Goal: Task Accomplishment & Management: Manage account settings

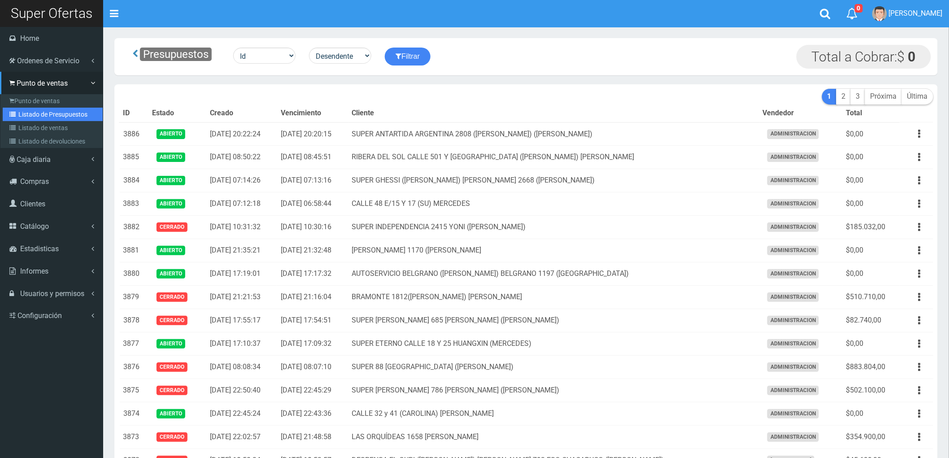
click at [35, 110] on link "Listado de Presupuestos" at bounding box center [53, 114] width 100 height 13
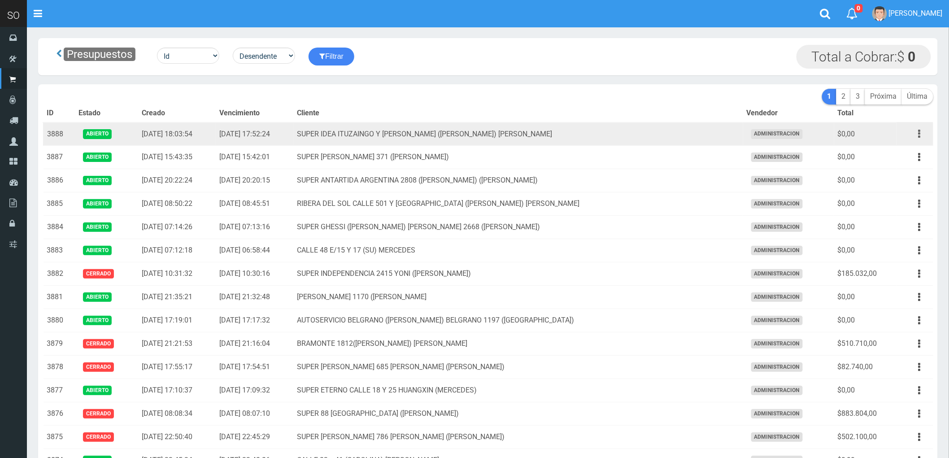
click at [917, 133] on button "button" at bounding box center [920, 134] width 20 height 16
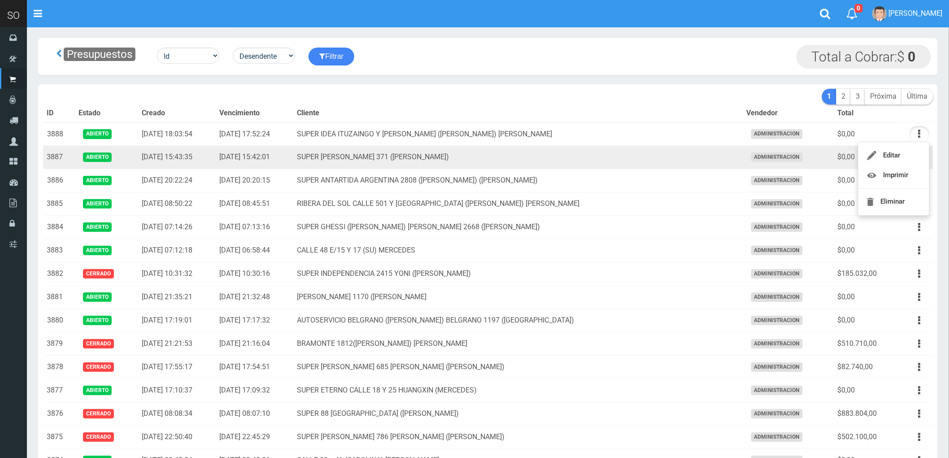
click at [653, 156] on td "SUPER STEVEN SUERO 371 (GILES)" at bounding box center [518, 157] width 449 height 23
click at [918, 156] on icon "button" at bounding box center [919, 157] width 2 height 16
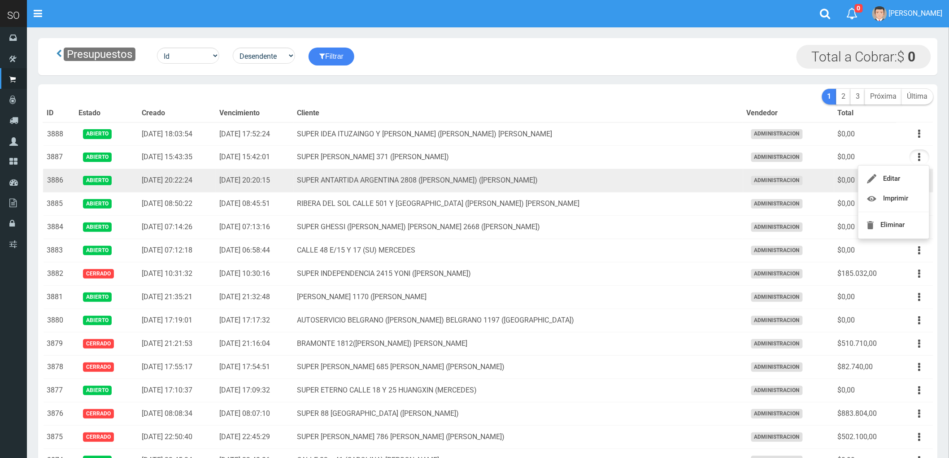
click at [676, 178] on td "SUPER ANTARTIDA ARGENTINA 2808 (ALAN) (ZÁRATE)" at bounding box center [518, 180] width 449 height 23
click at [923, 181] on button "button" at bounding box center [920, 181] width 20 height 16
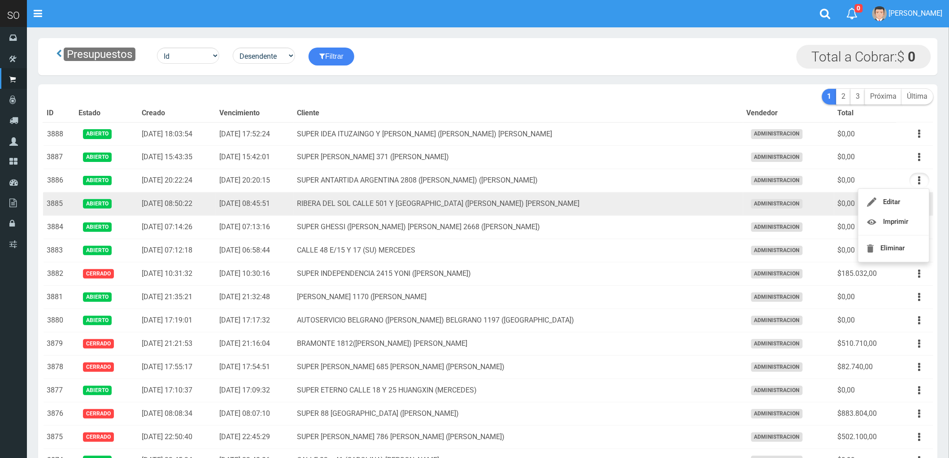
click at [661, 206] on td "RIBERA DEL SOL CALLE 501 Y [GEOGRAPHIC_DATA] ([PERSON_NAME]) [PERSON_NAME]" at bounding box center [518, 203] width 449 height 23
click at [917, 207] on button "button" at bounding box center [920, 204] width 20 height 16
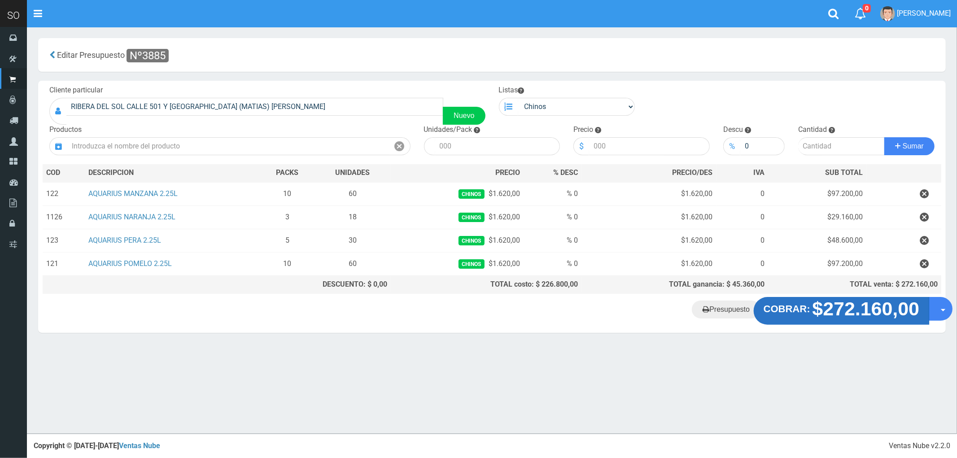
click at [846, 315] on strong "$272.160,00" at bounding box center [865, 308] width 107 height 21
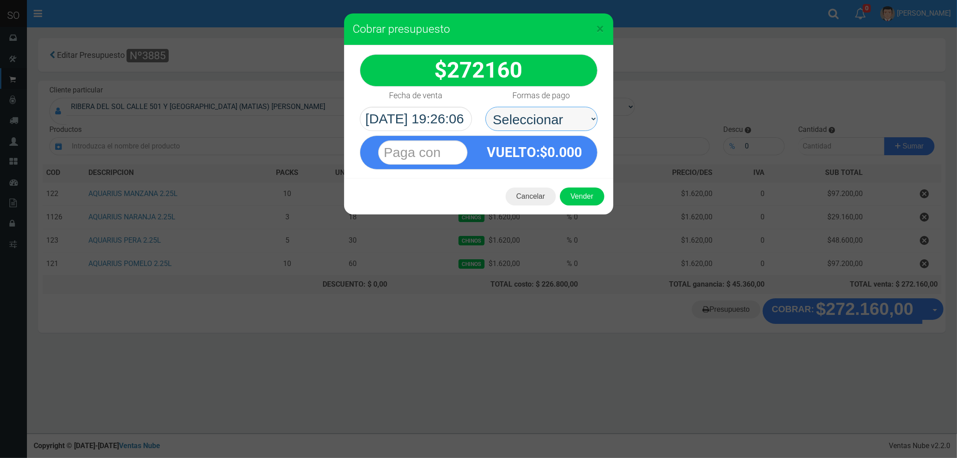
click at [515, 122] on select "Seleccionar Efectivo Tarjeta de Crédito Depósito Débito" at bounding box center [541, 119] width 112 height 24
select select "Efectivo"
click at [485, 107] on select "Seleccionar Efectivo Tarjeta de Crédito Depósito Débito" at bounding box center [541, 119] width 112 height 24
click at [582, 197] on button "Vender" at bounding box center [582, 196] width 44 height 18
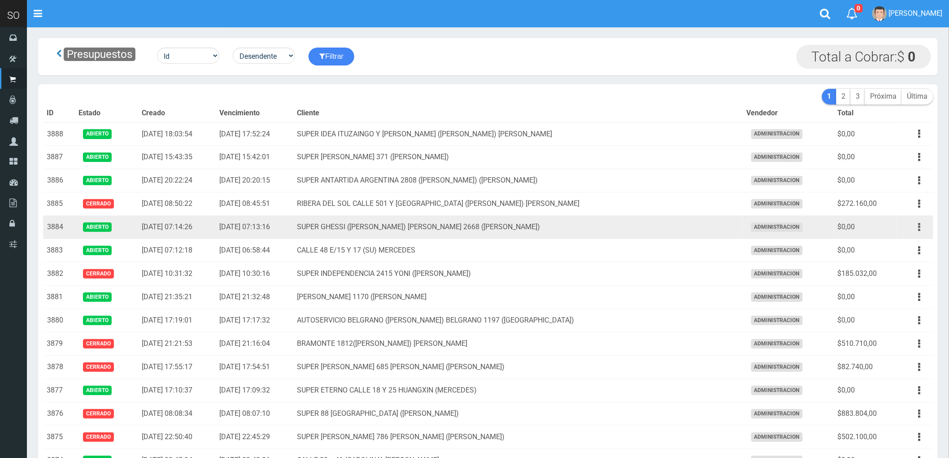
click at [915, 227] on button "button" at bounding box center [920, 227] width 20 height 16
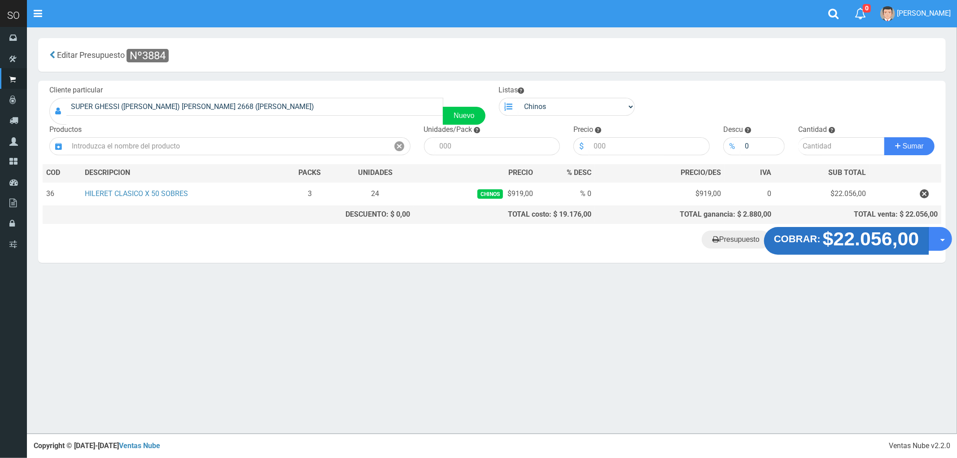
click at [876, 244] on strong "$22.056,00" at bounding box center [871, 238] width 96 height 21
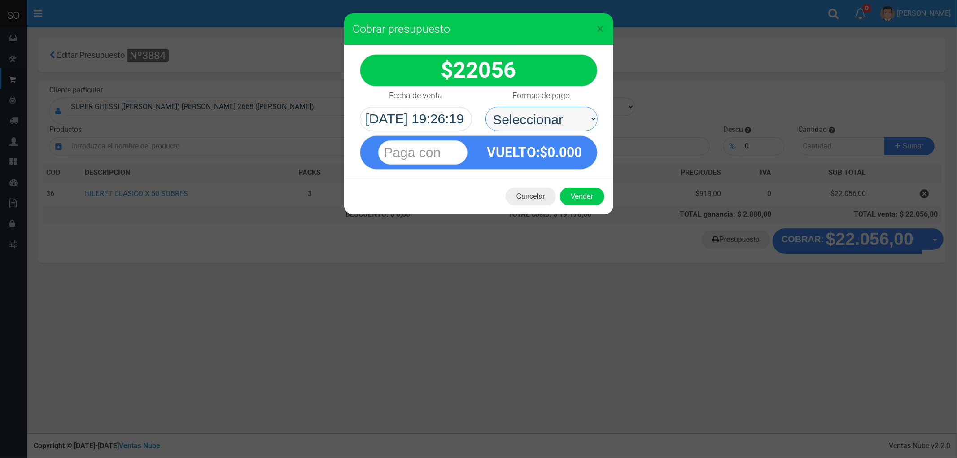
click at [522, 119] on select "Seleccionar Efectivo Tarjeta de Crédito Depósito Débito" at bounding box center [541, 119] width 112 height 24
select select "Efectivo"
click at [485, 107] on select "Seleccionar Efectivo Tarjeta de Crédito Depósito Débito" at bounding box center [541, 119] width 112 height 24
click at [588, 200] on button "Vender" at bounding box center [582, 196] width 44 height 18
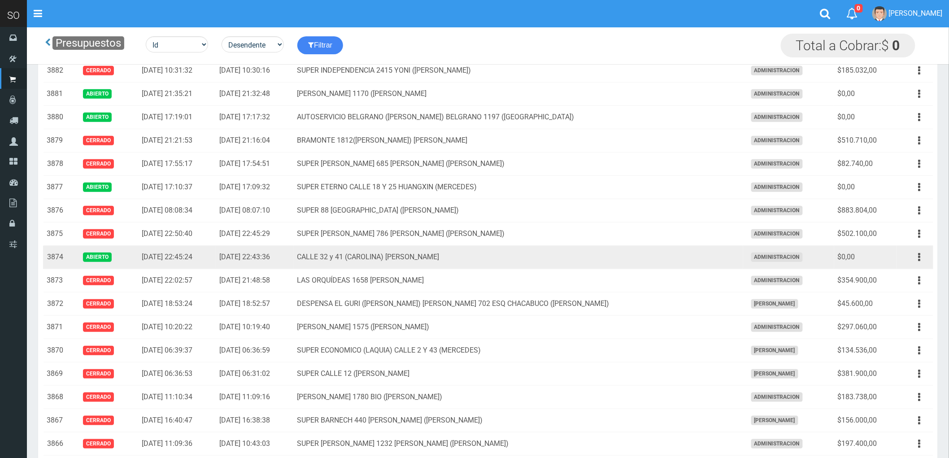
scroll to position [149, 0]
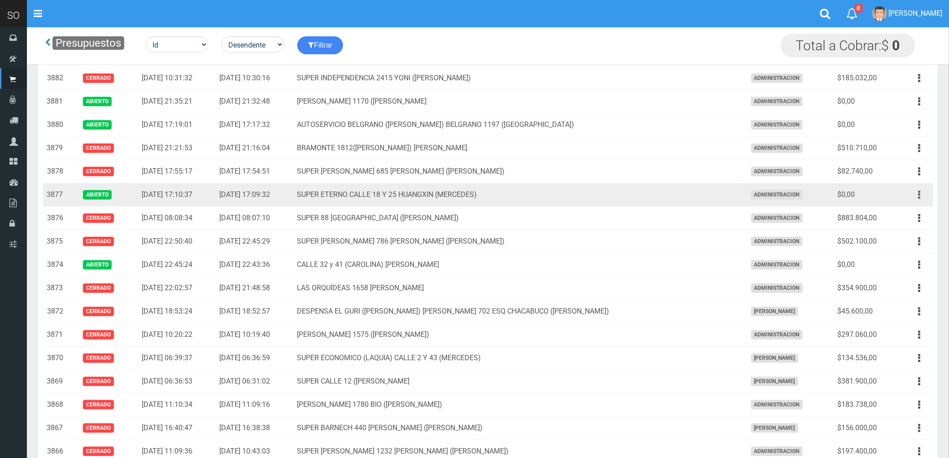
click at [918, 194] on icon "button" at bounding box center [919, 195] width 2 height 16
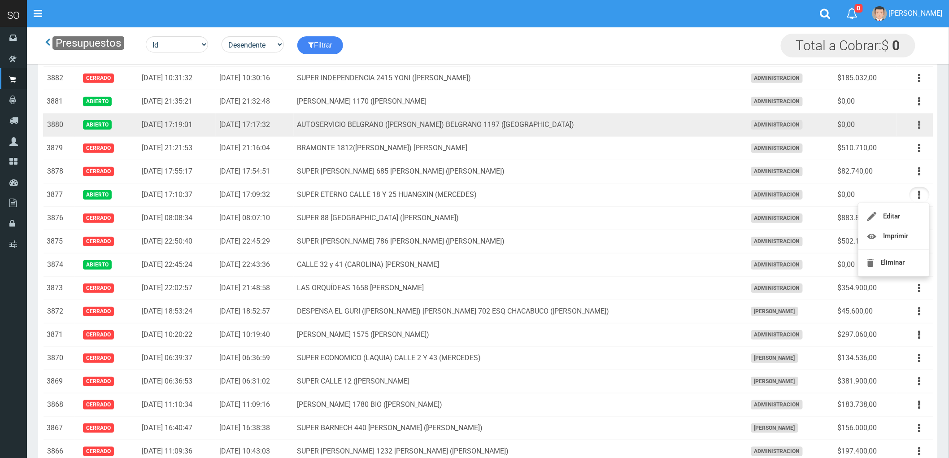
drag, startPoint x: 918, startPoint y: 122, endPoint x: 914, endPoint y: 127, distance: 7.3
click at [918, 122] on icon "button" at bounding box center [919, 125] width 2 height 16
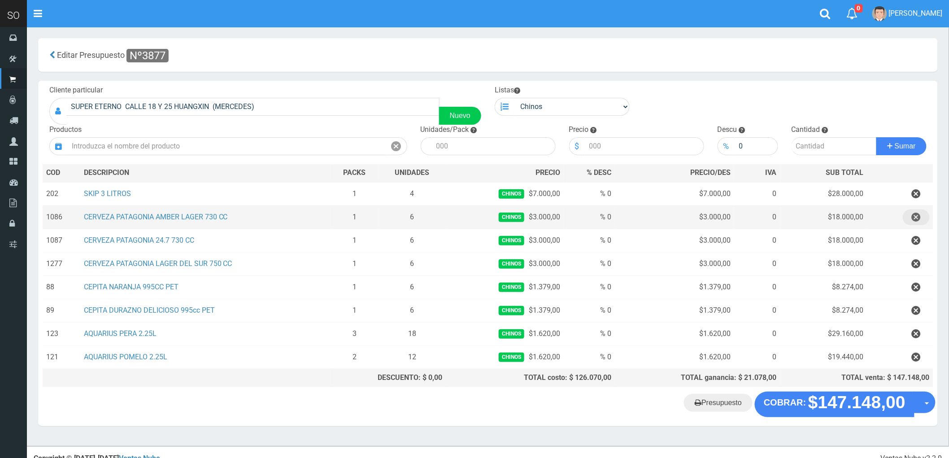
click at [916, 218] on icon "button" at bounding box center [916, 217] width 9 height 16
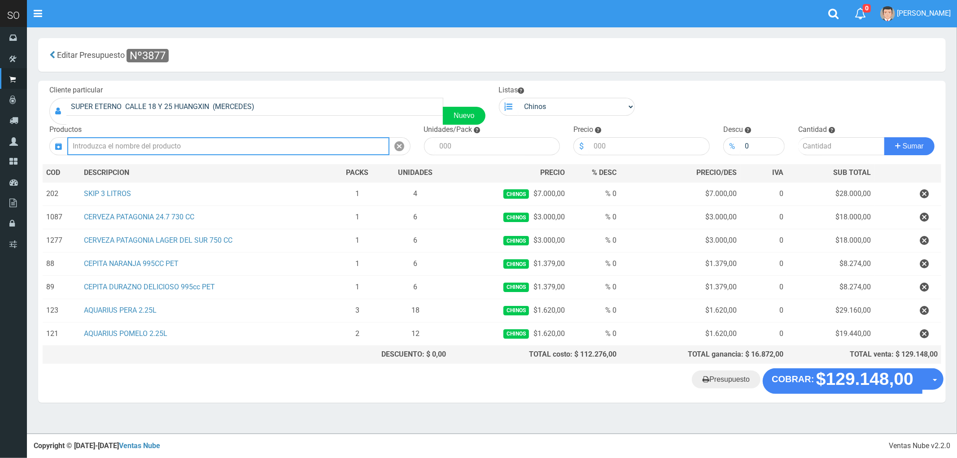
click at [196, 141] on input "text" at bounding box center [228, 146] width 322 height 18
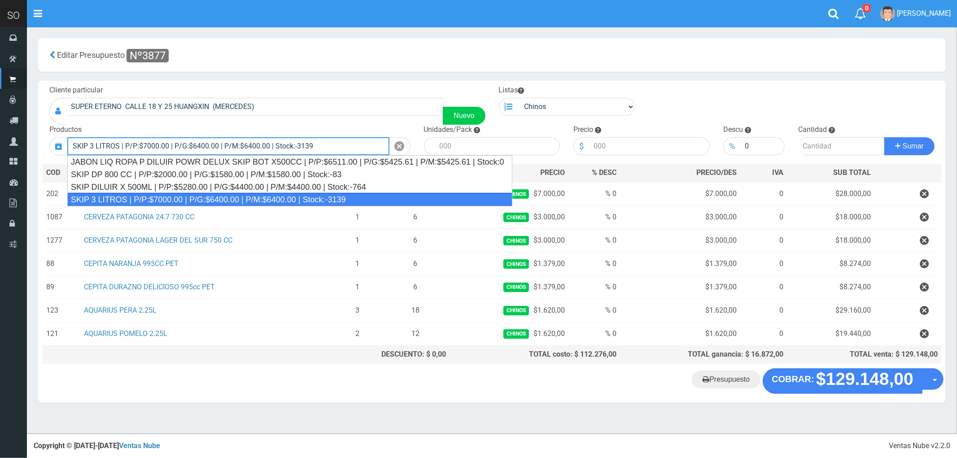
type input "SKIP 3 LITROS | P/P:$7000.00 | P/G:$6400.00 | P/M:$6400.00 | Stock:-3139"
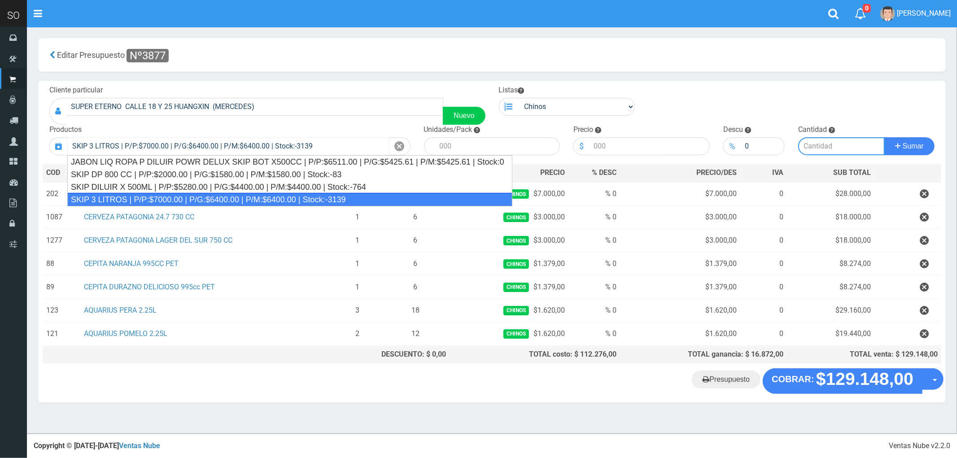
type input "4"
type input "7000.00"
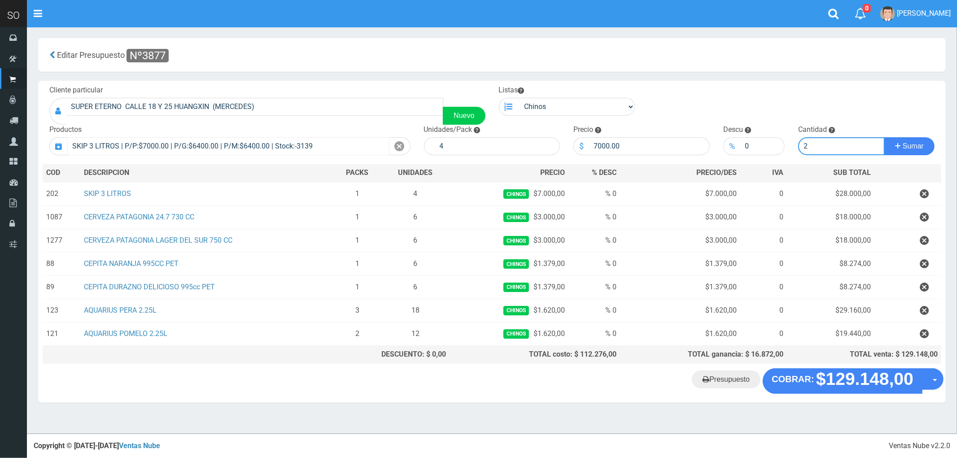
type input "2"
click at [884, 137] on button "Sumar" at bounding box center [909, 146] width 50 height 18
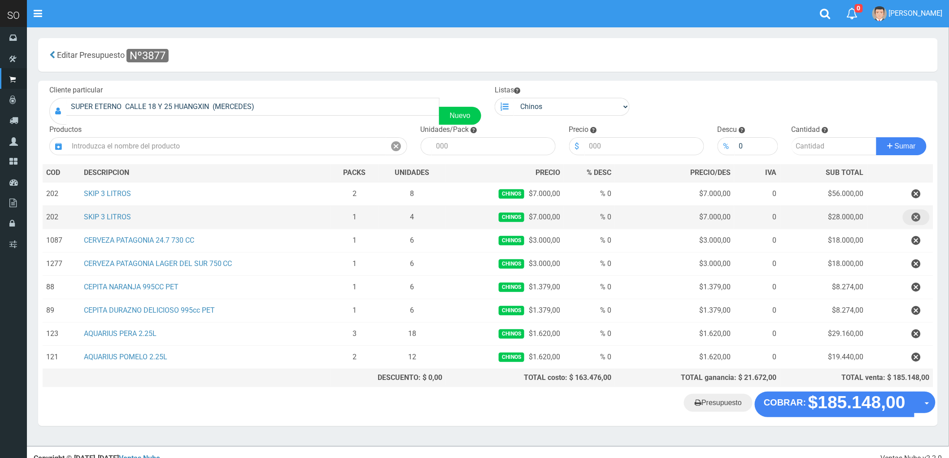
click at [916, 221] on icon "button" at bounding box center [916, 217] width 9 height 16
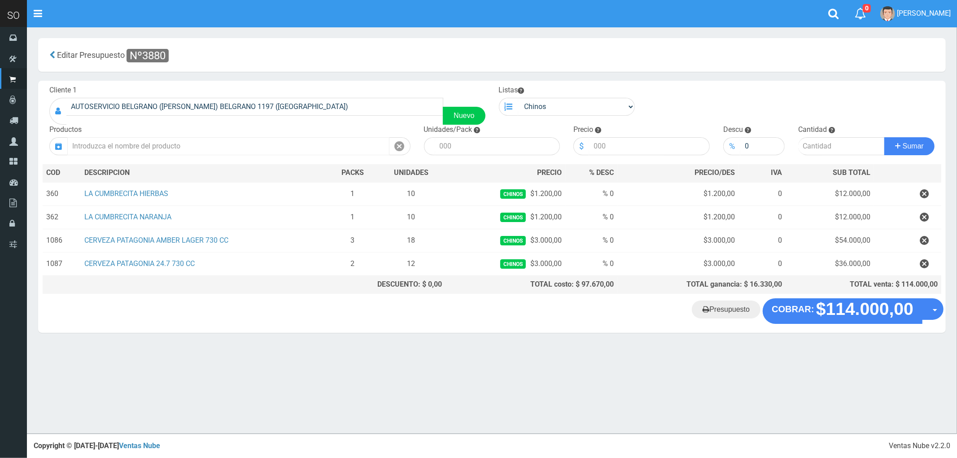
click at [216, 150] on input "text" at bounding box center [228, 146] width 322 height 18
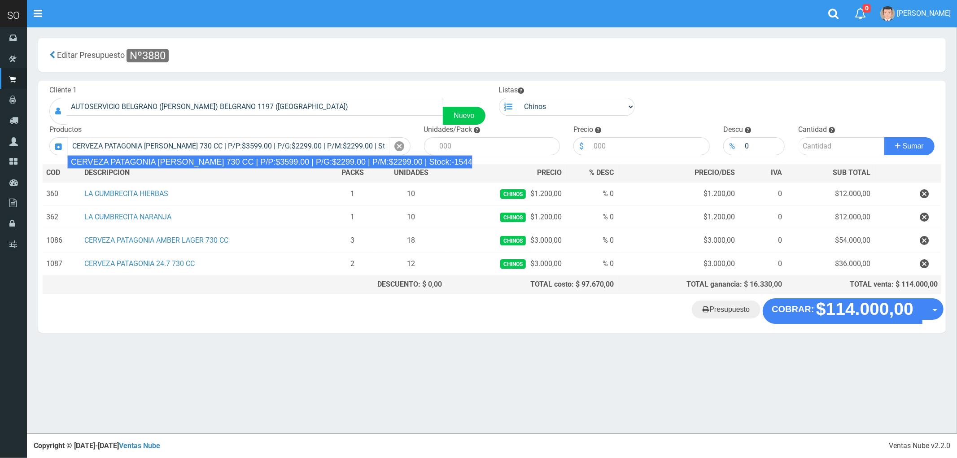
type input "CERVEZA PATAGONIA AMBER LAGER 730 CC | P/P:$3599.00 | P/G:$2299.00 | P/M:$2299.…"
type input "6"
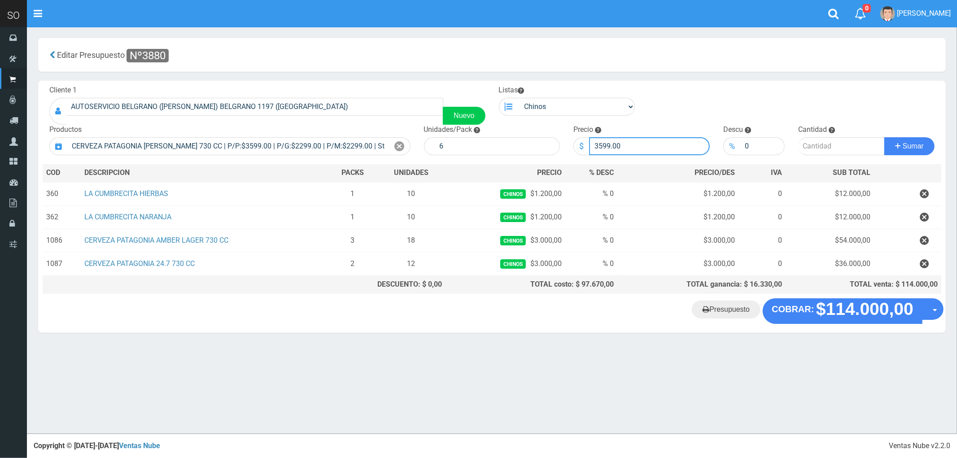
drag, startPoint x: 601, startPoint y: 141, endPoint x: 570, endPoint y: 143, distance: 31.4
click at [570, 143] on div "Precio $ 3599.00" at bounding box center [641, 140] width 150 height 30
type input "3000"
click at [810, 150] on input "number" at bounding box center [841, 146] width 87 height 18
type input "1"
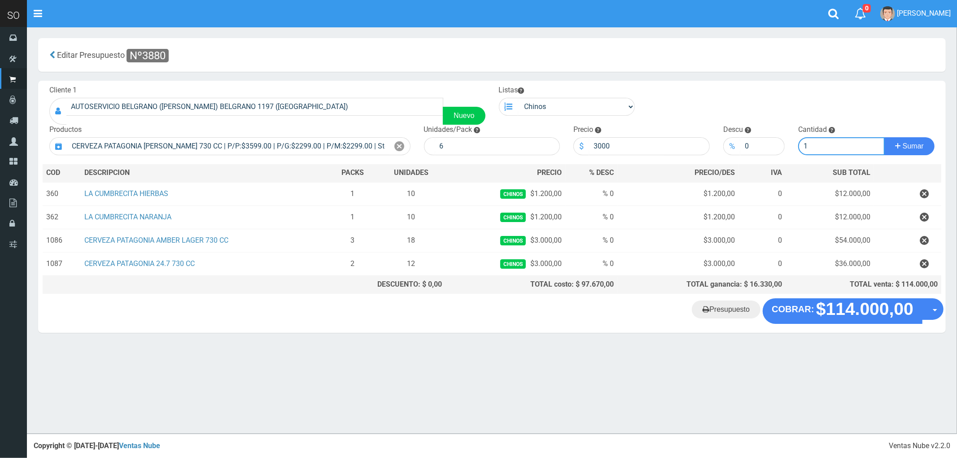
click at [884, 137] on button "Sumar" at bounding box center [909, 146] width 50 height 18
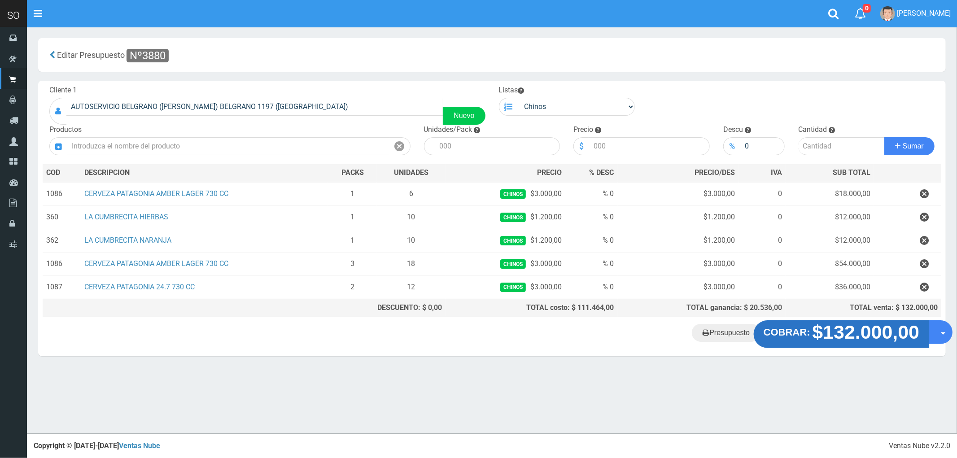
click at [821, 337] on strong "$132.000,00" at bounding box center [865, 332] width 107 height 21
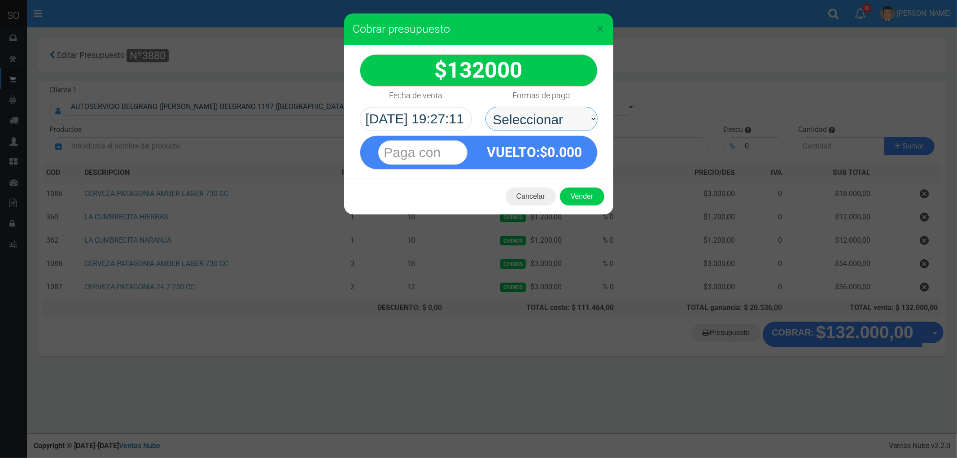
click at [508, 114] on select "Seleccionar Efectivo Tarjeta de Crédito Depósito Débito" at bounding box center [541, 119] width 112 height 24
select select "Efectivo"
click at [485, 107] on select "Seleccionar Efectivo Tarjeta de Crédito Depósito Débito" at bounding box center [541, 119] width 112 height 24
click at [576, 203] on button "Vender" at bounding box center [582, 196] width 44 height 18
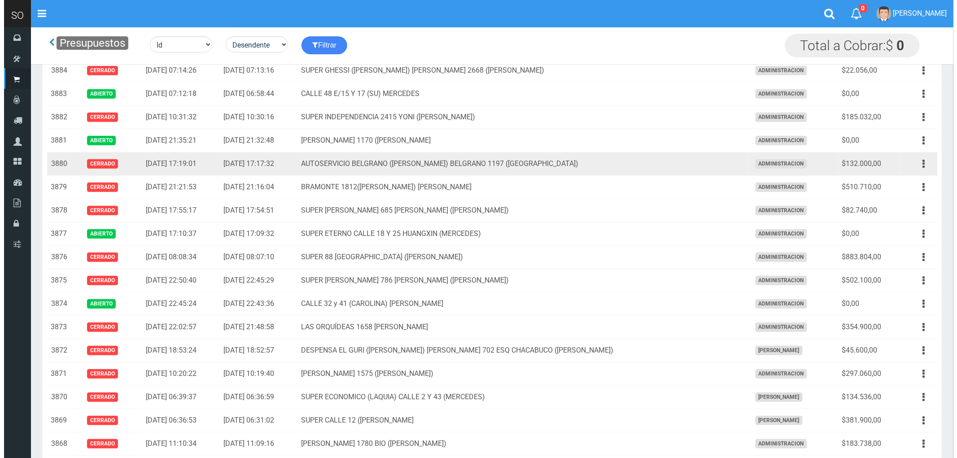
scroll to position [100, 0]
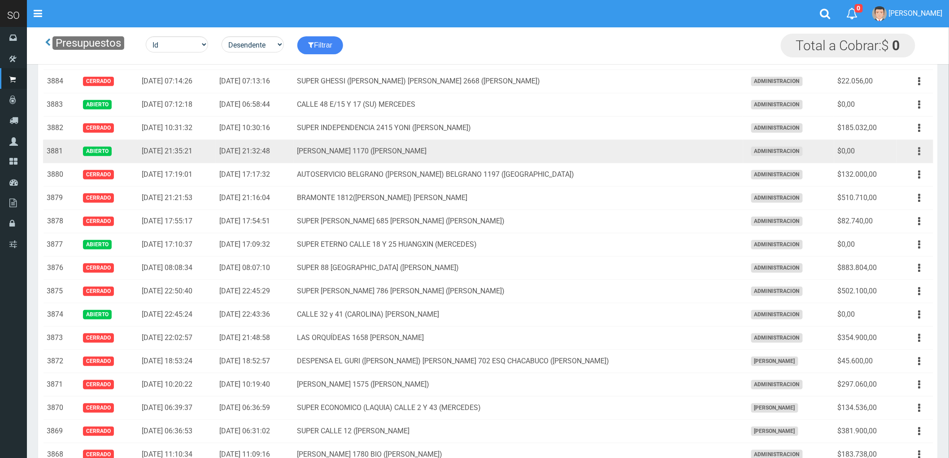
click at [918, 151] on button "button" at bounding box center [920, 152] width 20 height 16
click at [897, 217] on link "Eliminar" at bounding box center [893, 219] width 71 height 20
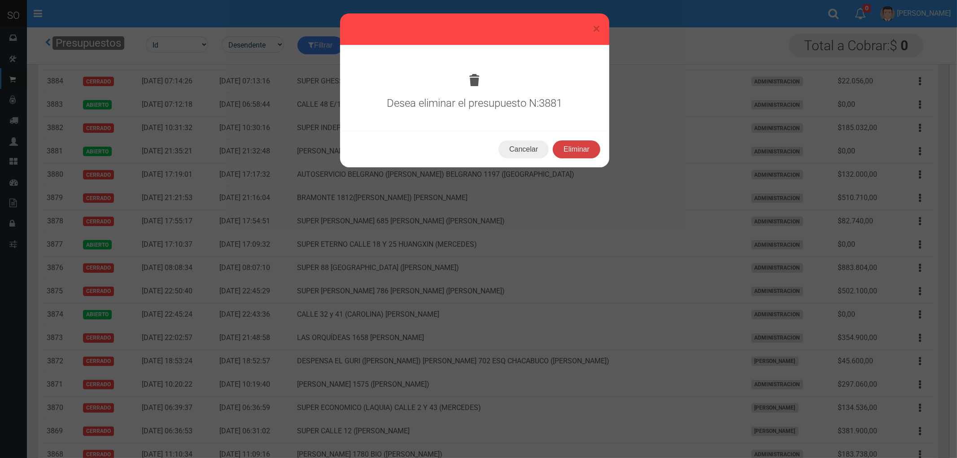
click at [573, 146] on button "Eliminar" at bounding box center [577, 149] width 48 height 18
